Goal: Information Seeking & Learning: Compare options

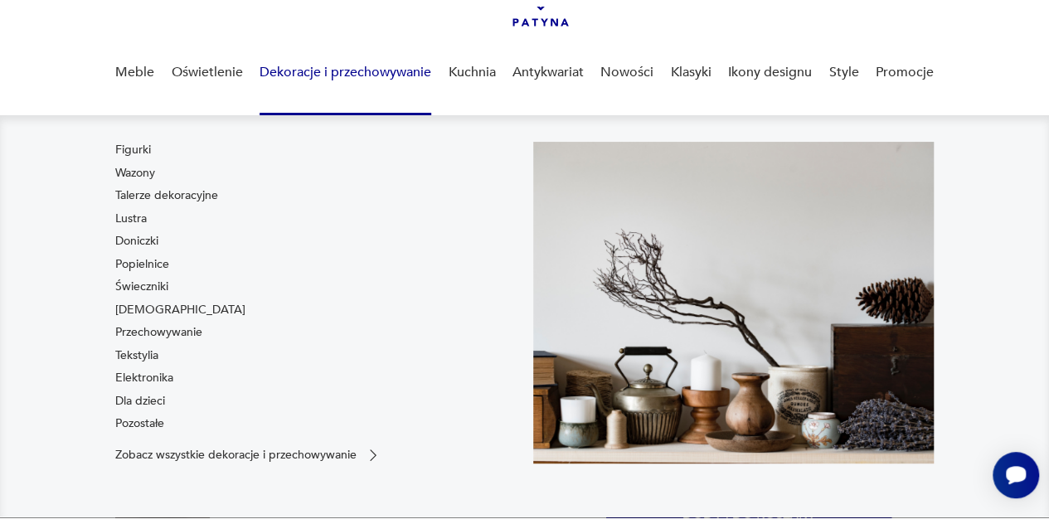
scroll to position [7, 0]
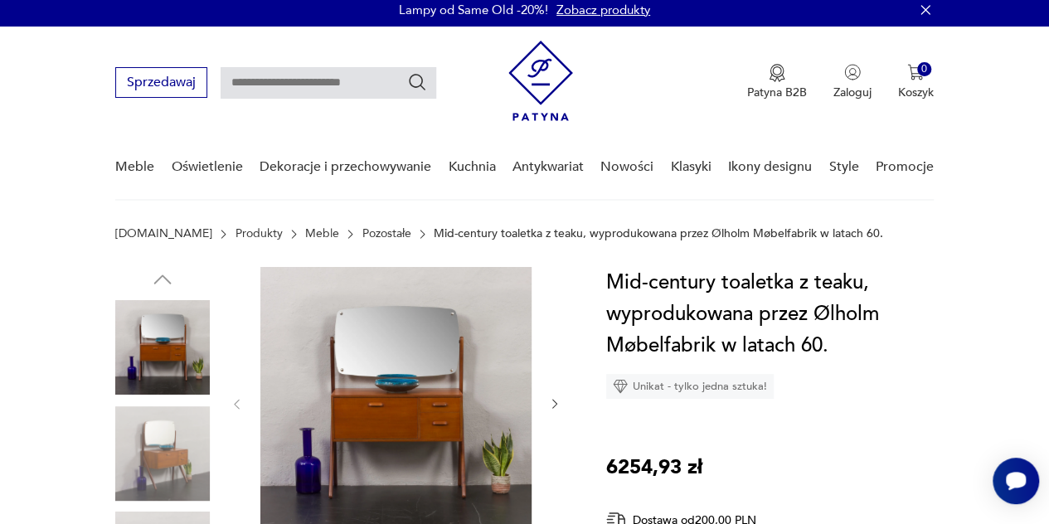
click at [299, 84] on input "text" at bounding box center [329, 83] width 216 height 32
type input "********"
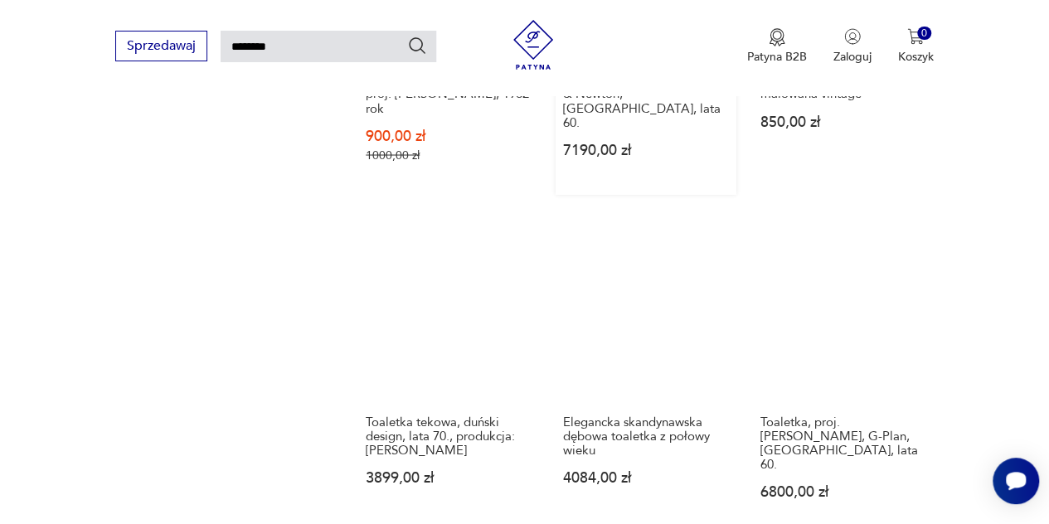
scroll to position [1470, 0]
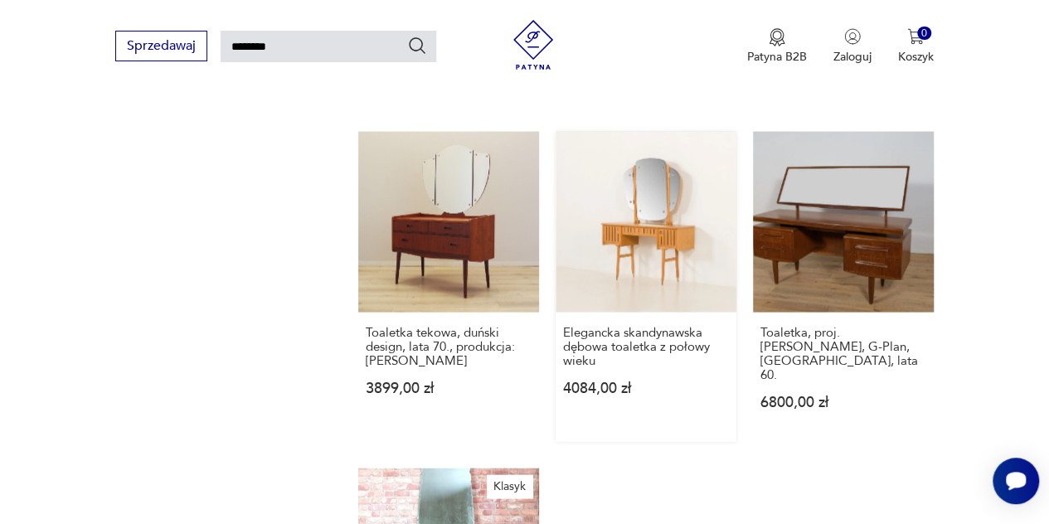
click at [677, 202] on link "Elegancka skandynawska dębowa toaletka z połowy wieku 4084,00 zł" at bounding box center [646, 286] width 181 height 310
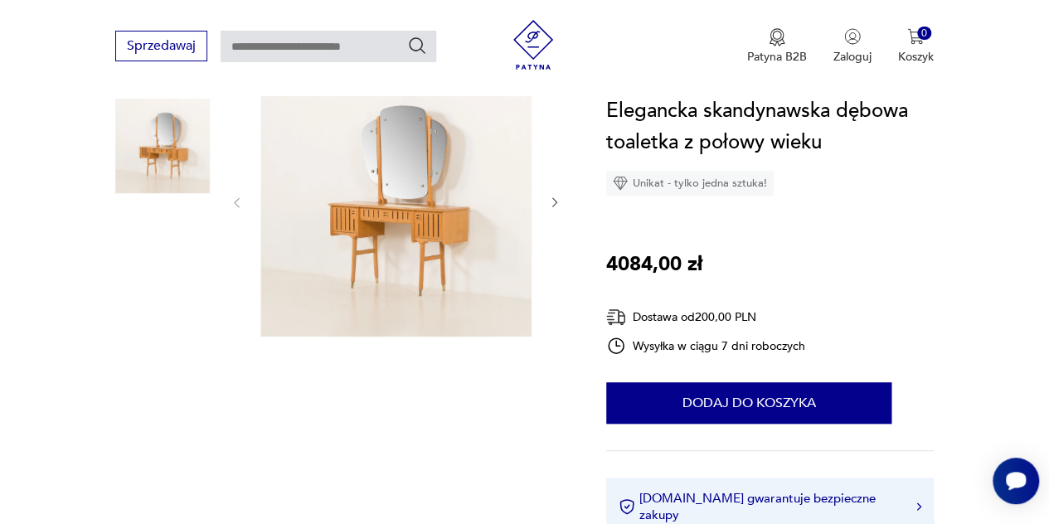
scroll to position [213, 0]
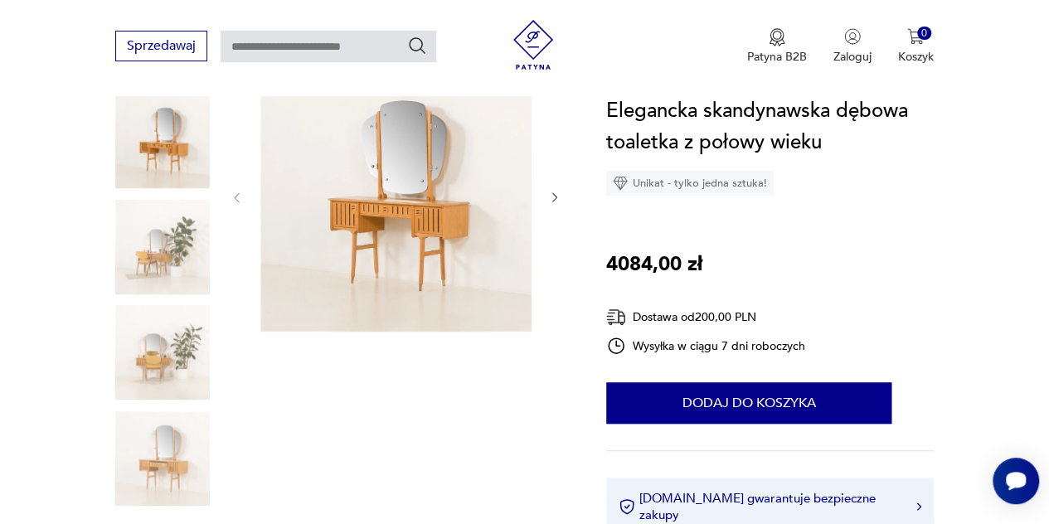
click at [410, 195] on img at bounding box center [395, 196] width 271 height 271
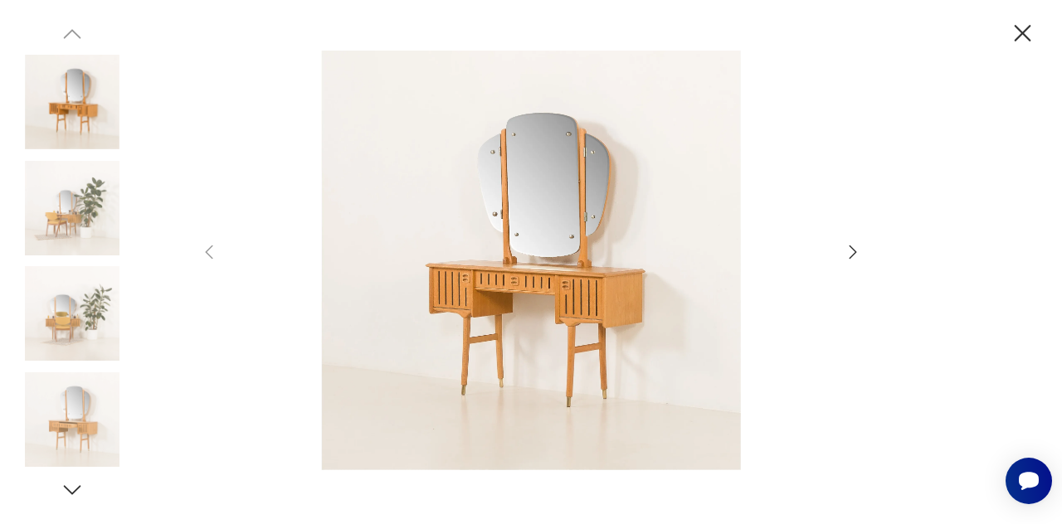
click at [856, 251] on icon "button" at bounding box center [852, 252] width 7 height 13
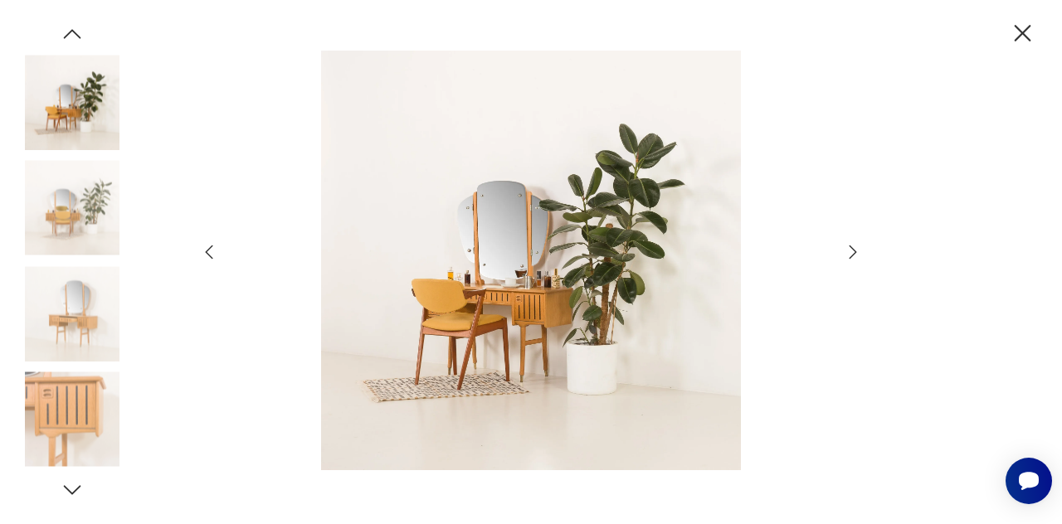
click at [856, 251] on icon "button" at bounding box center [852, 252] width 7 height 13
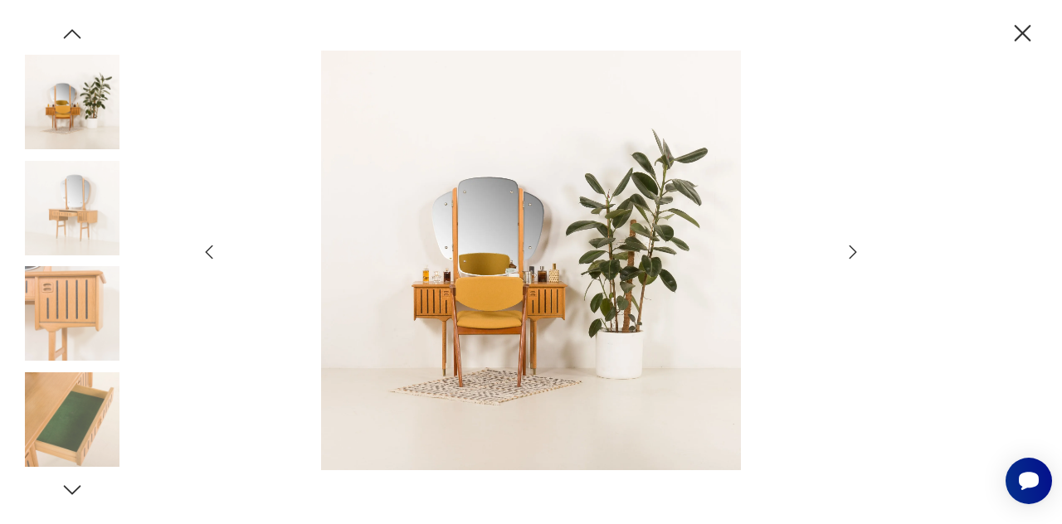
click at [856, 251] on icon "button" at bounding box center [852, 252] width 7 height 13
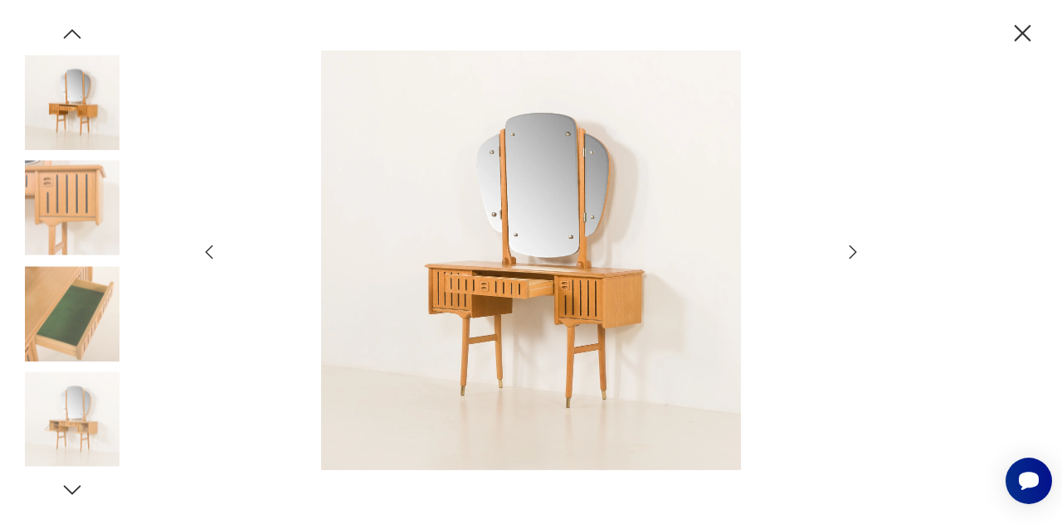
click at [856, 251] on icon "button" at bounding box center [852, 252] width 7 height 13
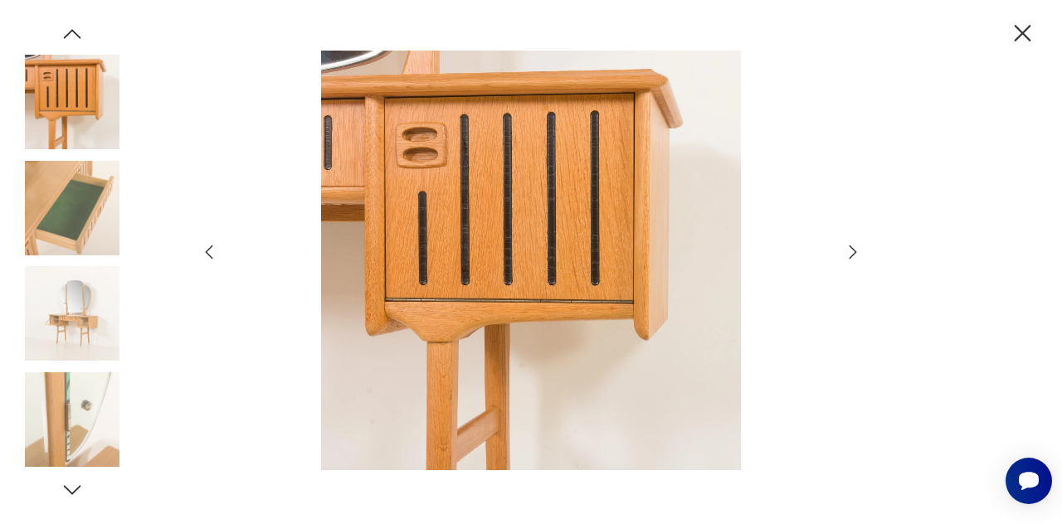
click at [856, 251] on icon "button" at bounding box center [852, 252] width 7 height 13
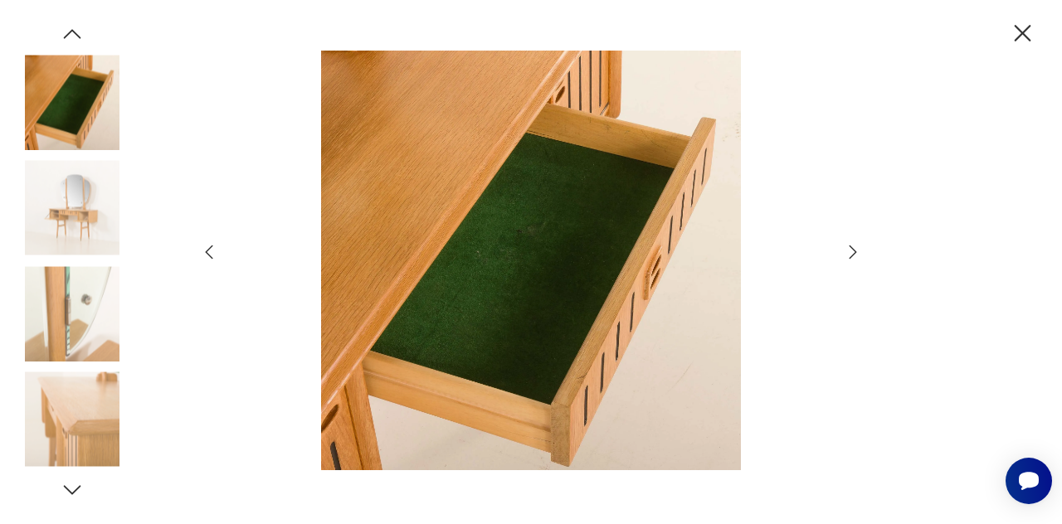
click at [856, 251] on icon "button" at bounding box center [852, 252] width 7 height 13
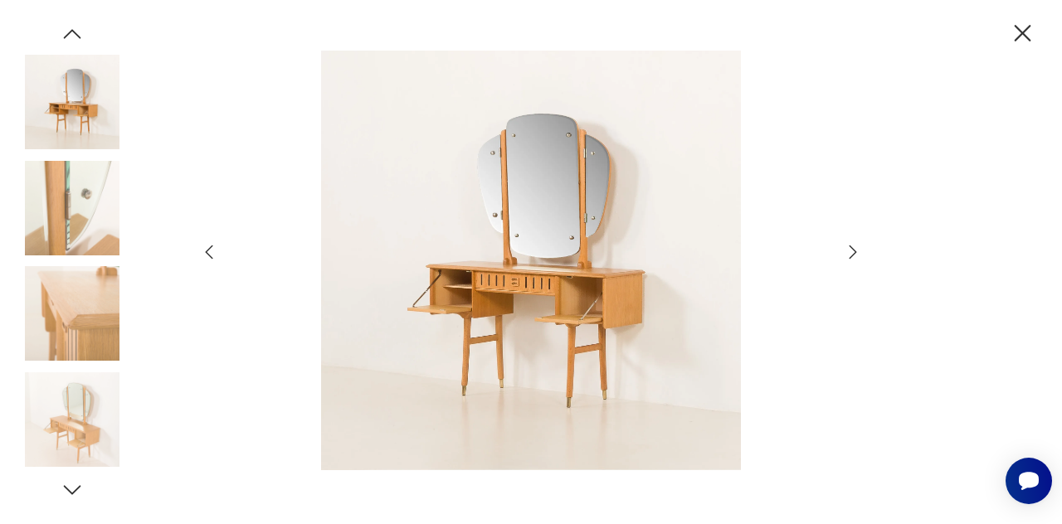
click at [856, 251] on icon "button" at bounding box center [852, 252] width 7 height 13
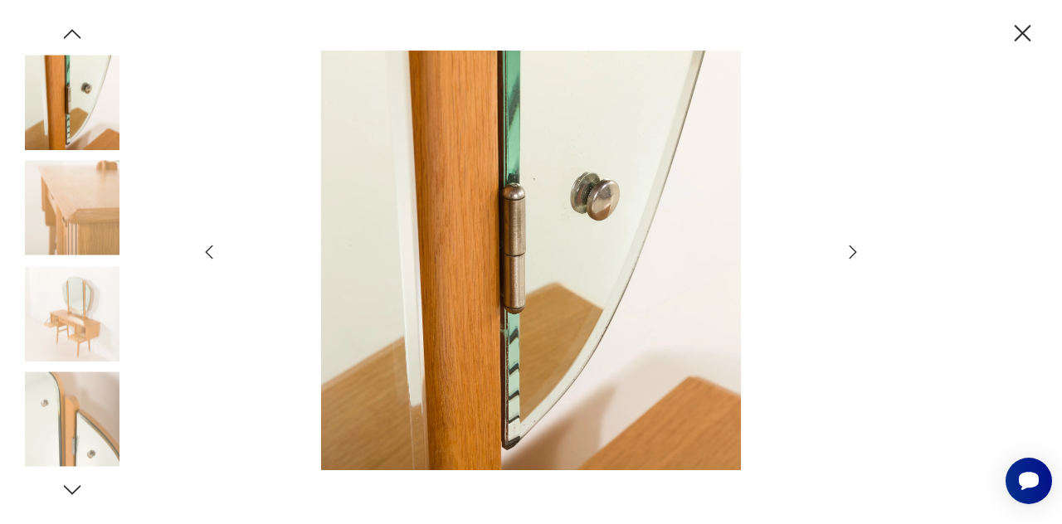
click at [856, 251] on icon "button" at bounding box center [852, 252] width 7 height 13
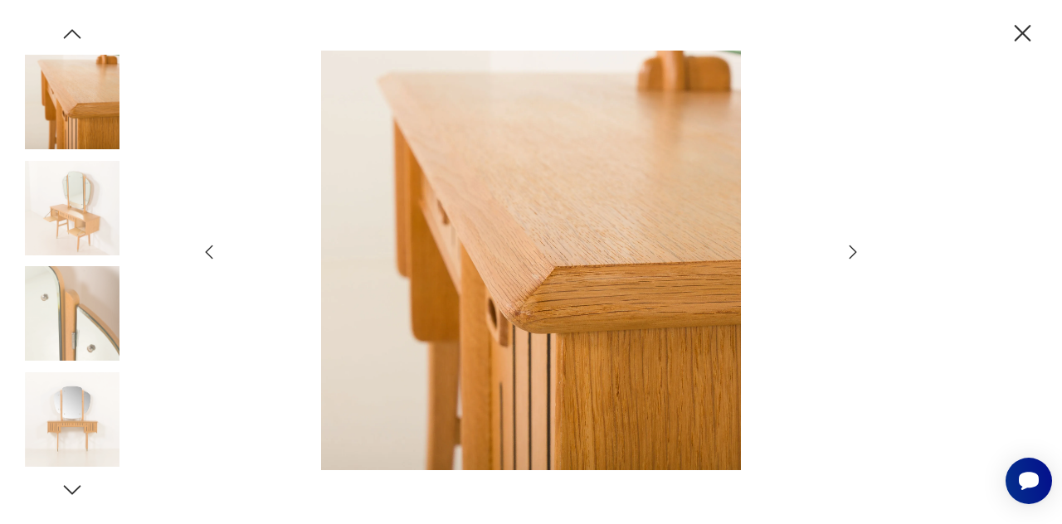
click at [856, 251] on icon "button" at bounding box center [852, 252] width 7 height 13
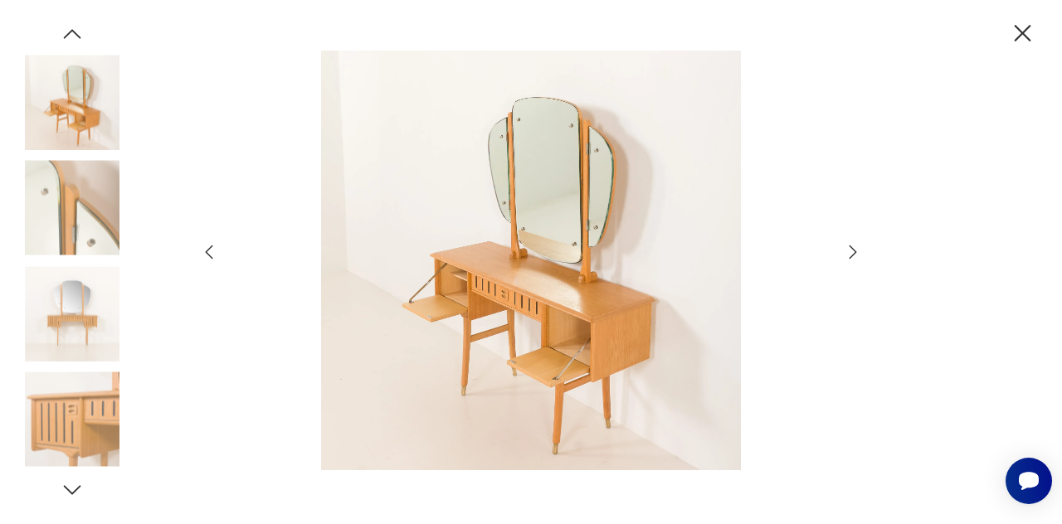
click at [856, 251] on icon "button" at bounding box center [852, 252] width 7 height 13
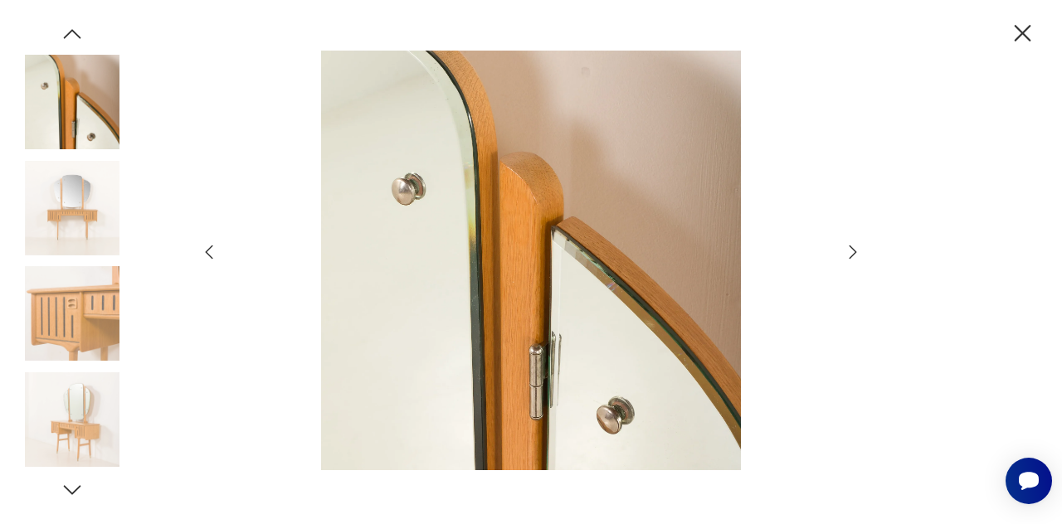
click at [856, 251] on icon "button" at bounding box center [852, 252] width 7 height 13
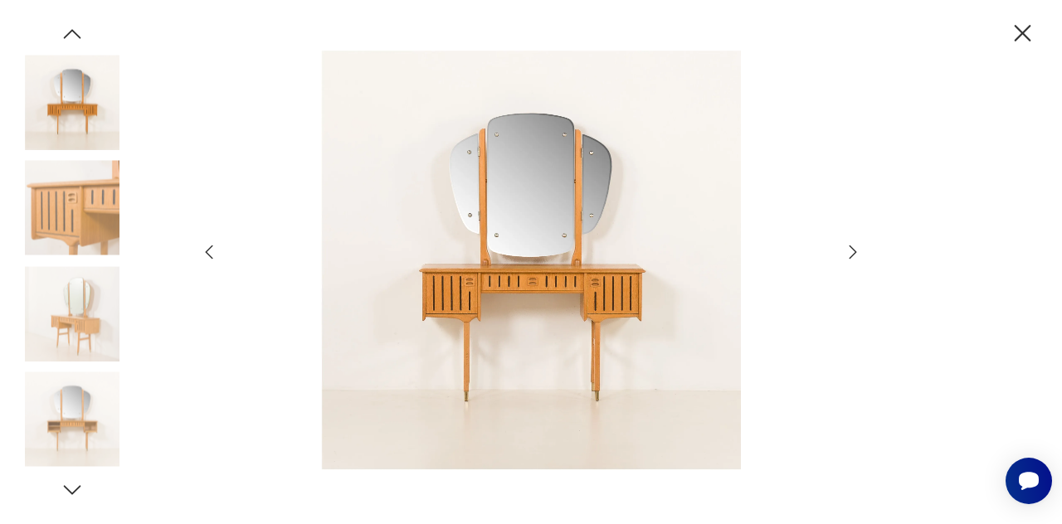
click at [856, 251] on icon "button" at bounding box center [852, 252] width 7 height 13
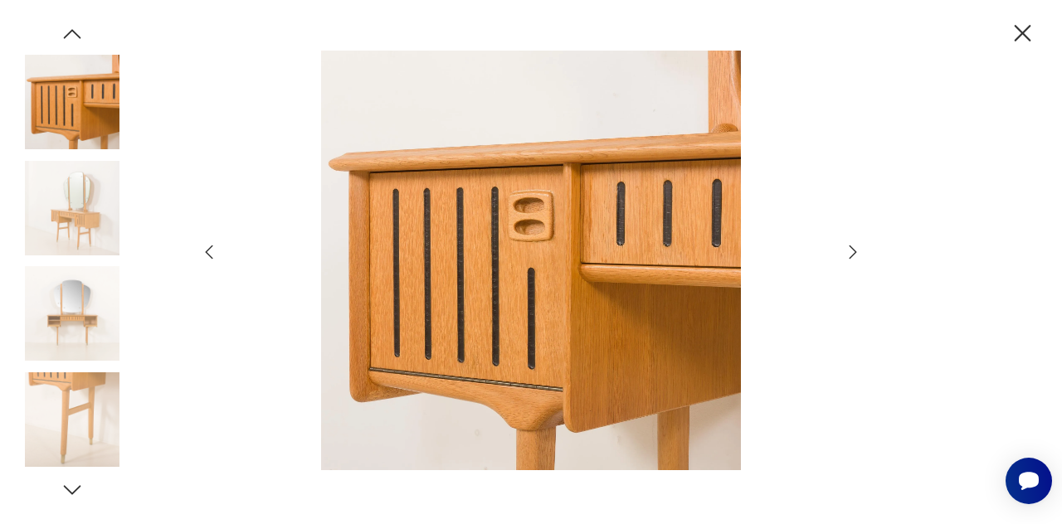
click at [1027, 39] on icon "button" at bounding box center [1023, 33] width 17 height 17
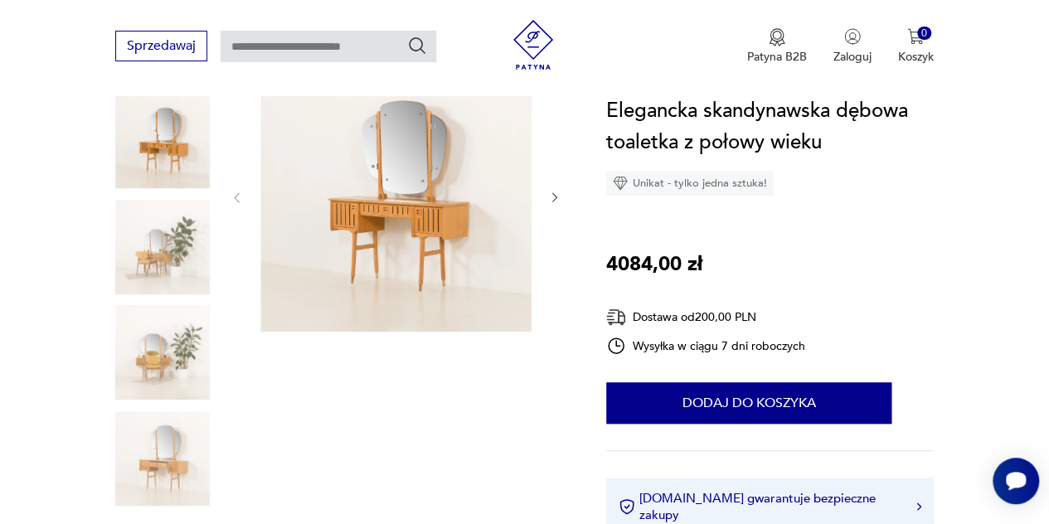
type input "********"
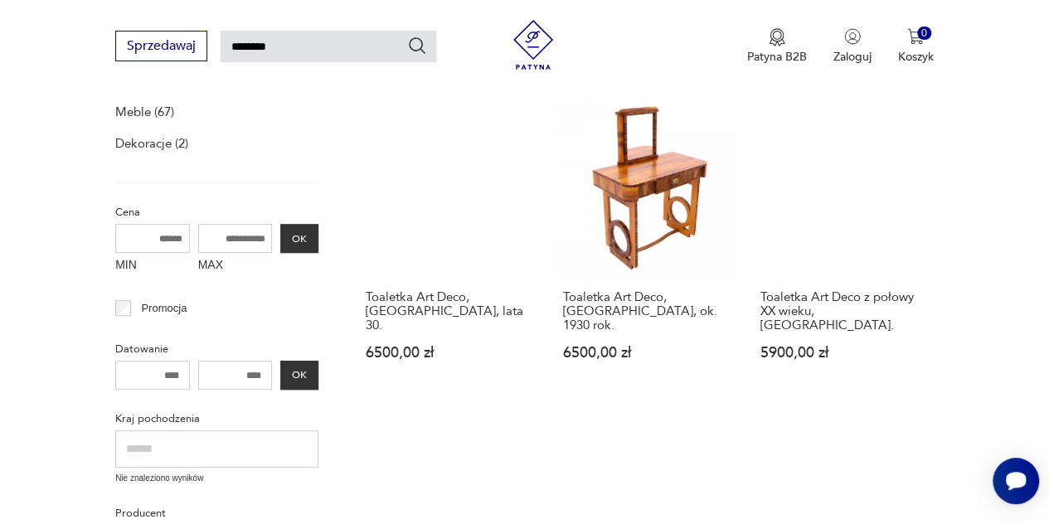
scroll to position [203, 0]
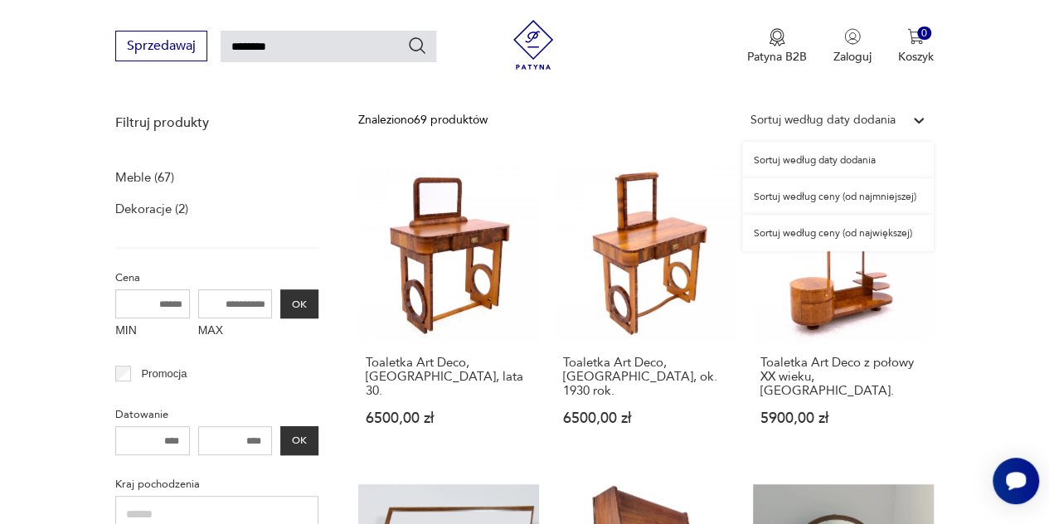
click at [899, 115] on div "Sortuj według daty dodania" at bounding box center [823, 120] width 162 height 22
click at [904, 194] on div "Sortuj według ceny (od najmniejszej)" at bounding box center [838, 196] width 192 height 36
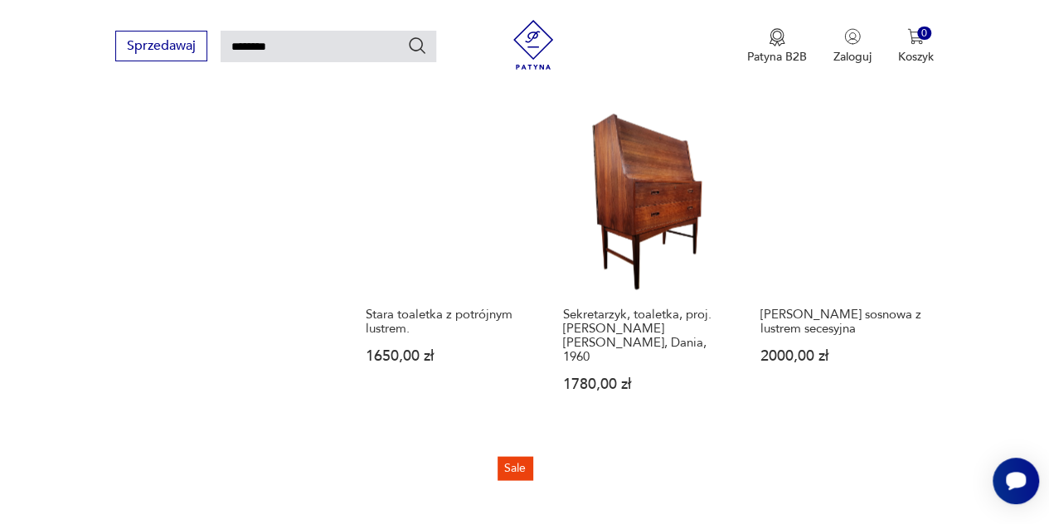
scroll to position [1549, 0]
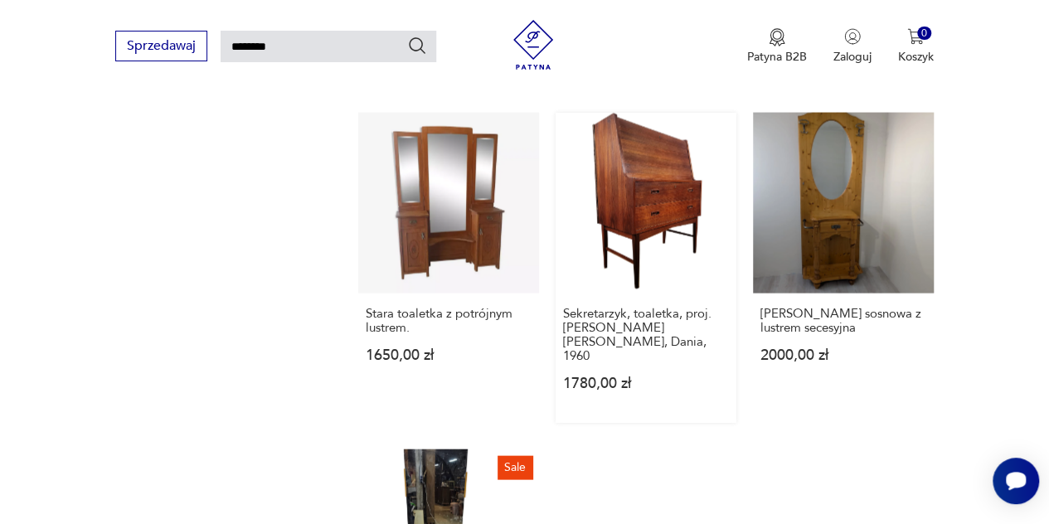
click at [672, 181] on link "Sekretarzyk, toaletka, proj. [PERSON_NAME] [PERSON_NAME], Dania, 1960 1780,00 zł" at bounding box center [646, 267] width 181 height 310
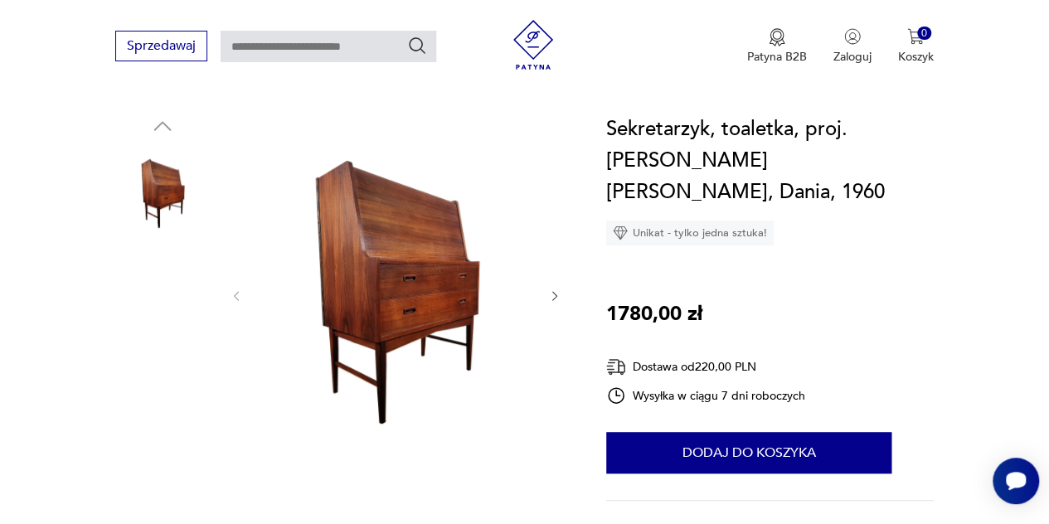
scroll to position [183, 0]
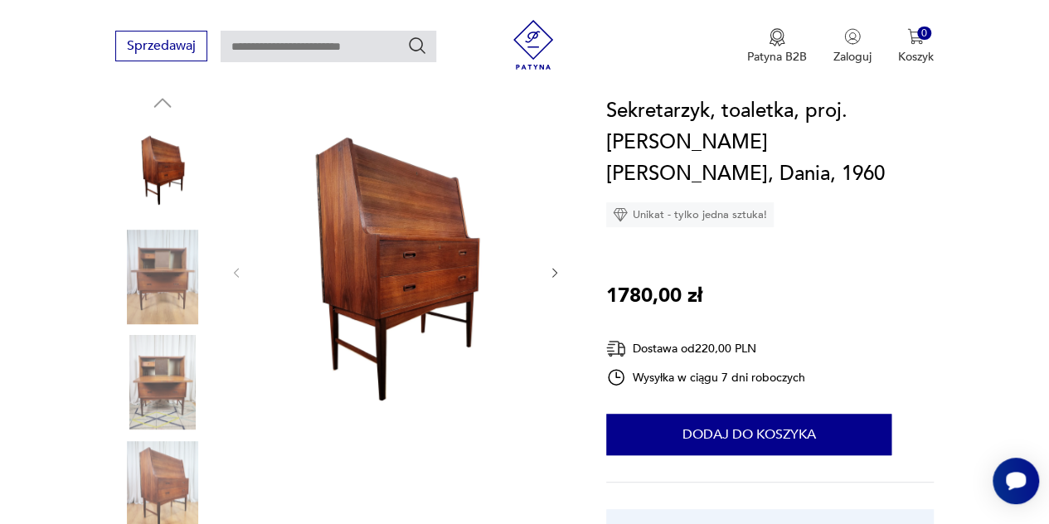
click at [554, 269] on icon "button" at bounding box center [554, 272] width 13 height 13
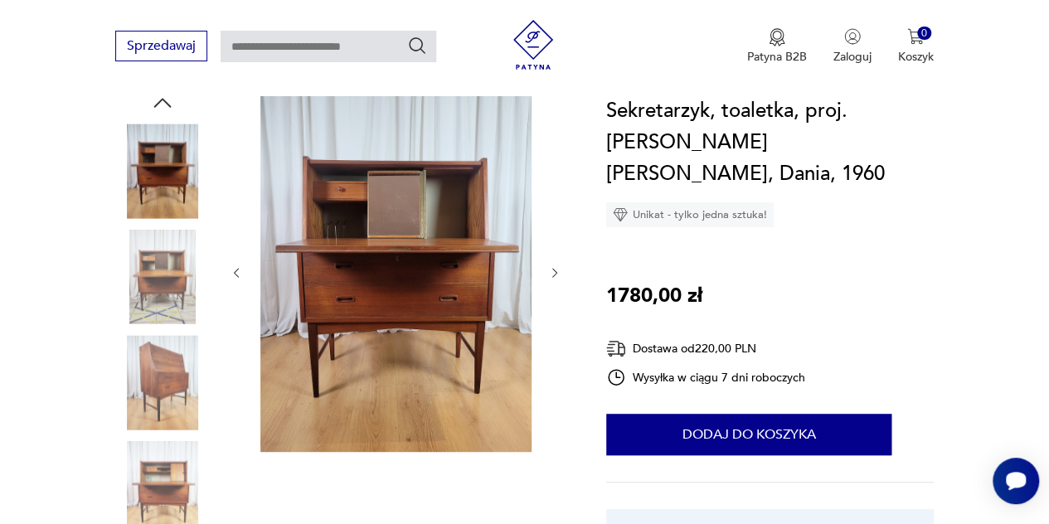
click at [554, 269] on icon "button" at bounding box center [554, 272] width 13 height 13
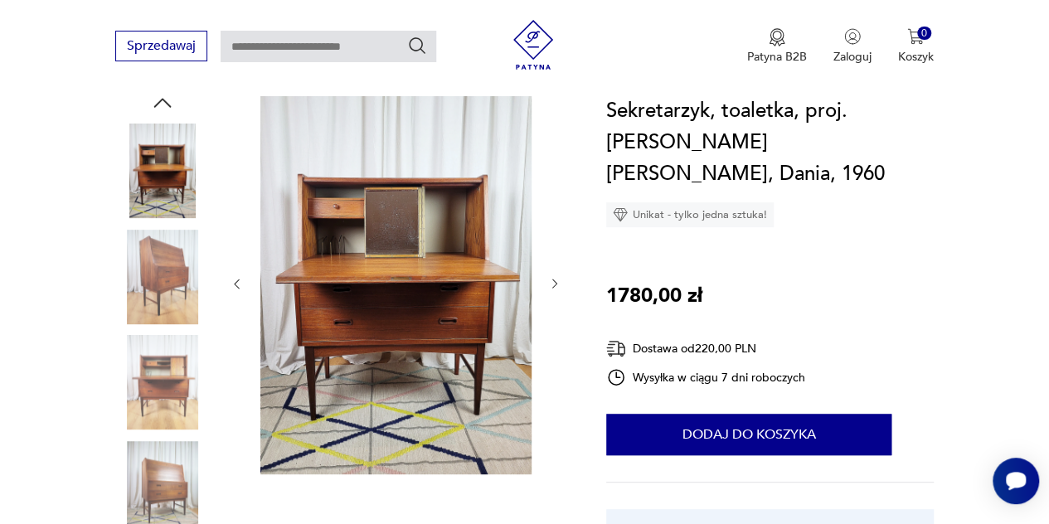
click at [554, 269] on div at bounding box center [396, 283] width 332 height 387
click at [553, 290] on icon "button" at bounding box center [554, 283] width 13 height 13
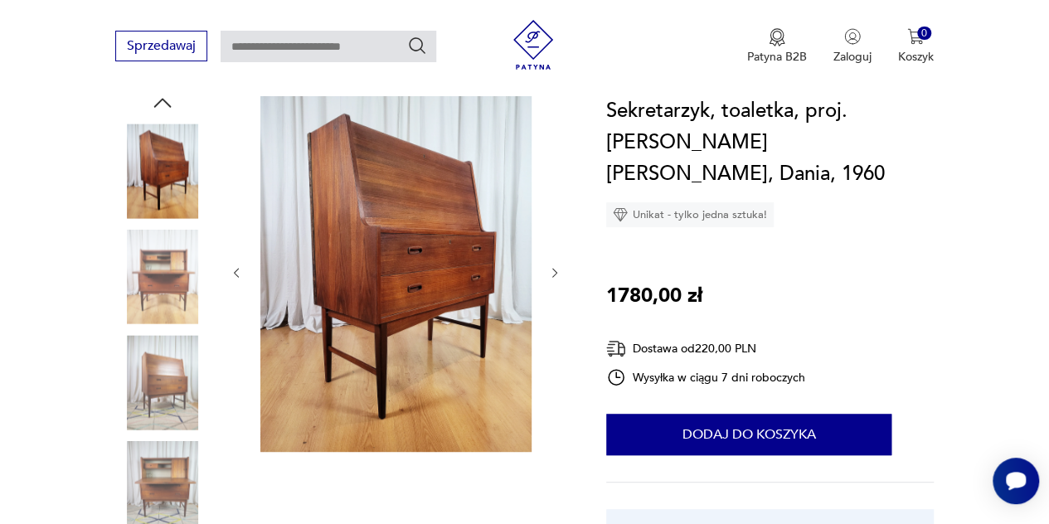
click at [553, 290] on div at bounding box center [396, 272] width 332 height 365
